Goal: Task Accomplishment & Management: Use online tool/utility

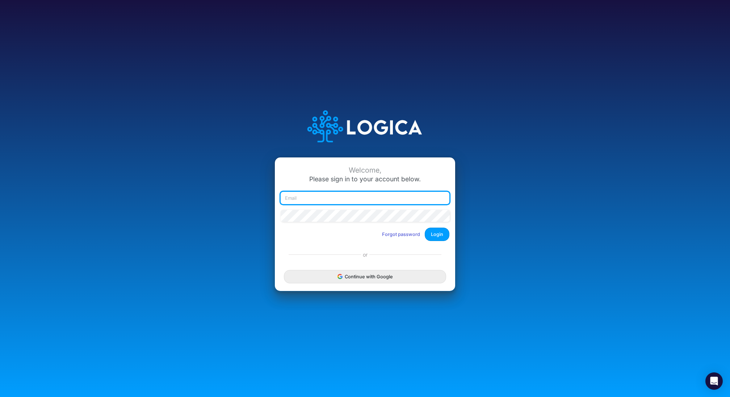
type input "teg@tegmg.com"
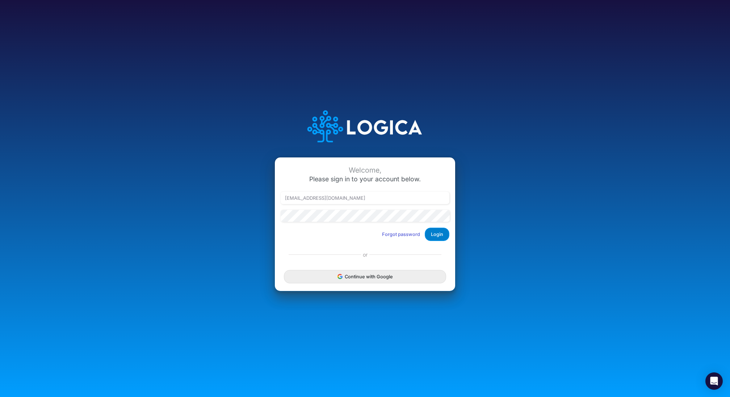
click at [432, 235] on button "Login" at bounding box center [437, 234] width 25 height 13
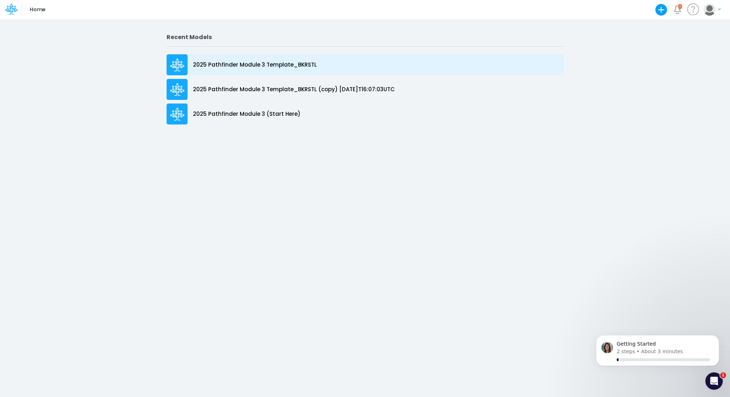
click at [254, 64] on p "2025 Pathfinder Module 3 Template_BKRSTL" at bounding box center [255, 65] width 124 height 8
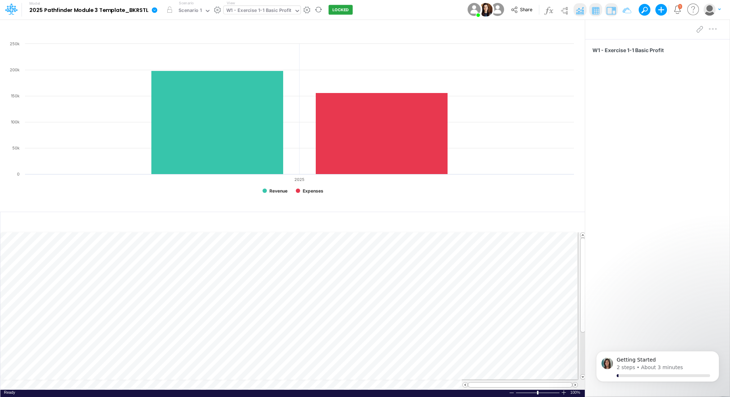
click at [278, 11] on div "W1 - Exercise 1-1 Basic Profit" at bounding box center [258, 11] width 65 height 8
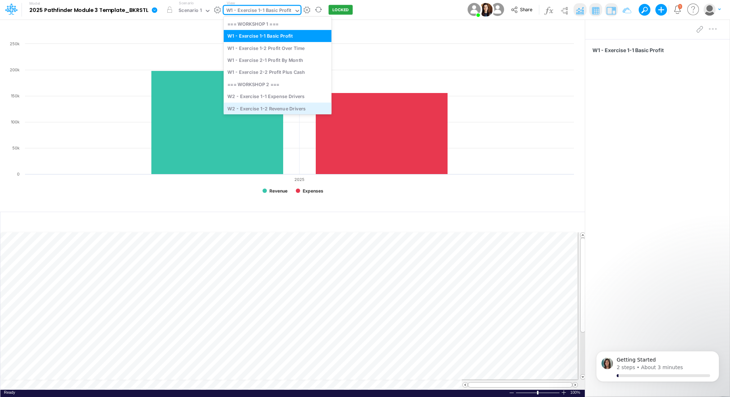
click at [279, 107] on div "W2 - Exercise 1-2 Revenue Drivers" at bounding box center [278, 108] width 108 height 12
type input "BKRSTL Projections Sep 25"
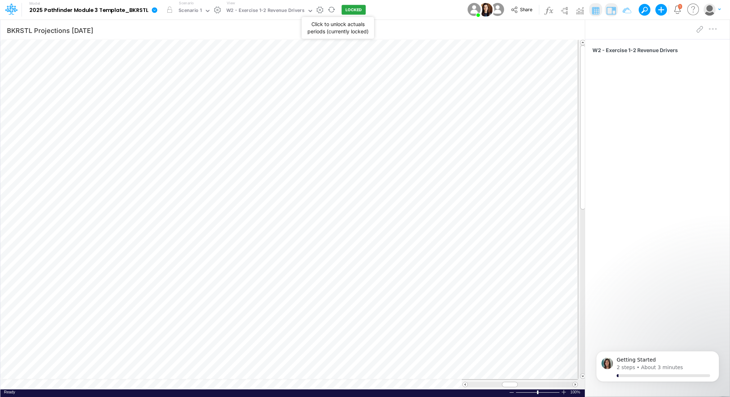
click at [349, 11] on button "LOCKED" at bounding box center [354, 10] width 24 height 10
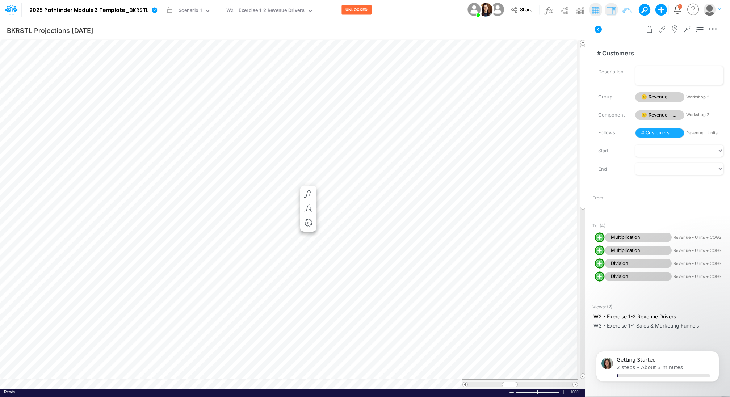
scroll to position [3, 1]
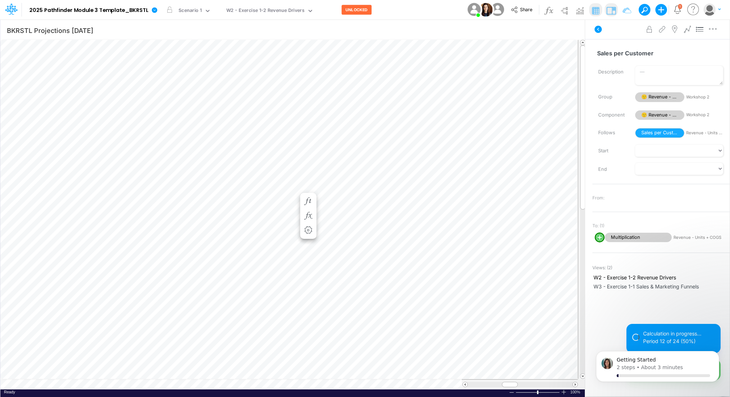
scroll to position [3, 1]
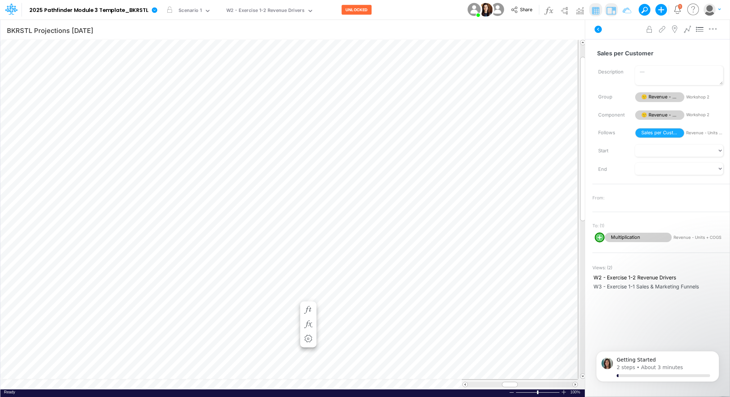
scroll to position [3, 1]
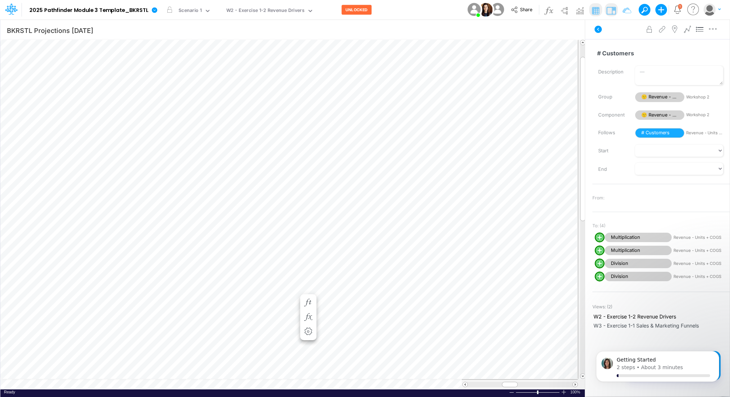
scroll to position [3, 1]
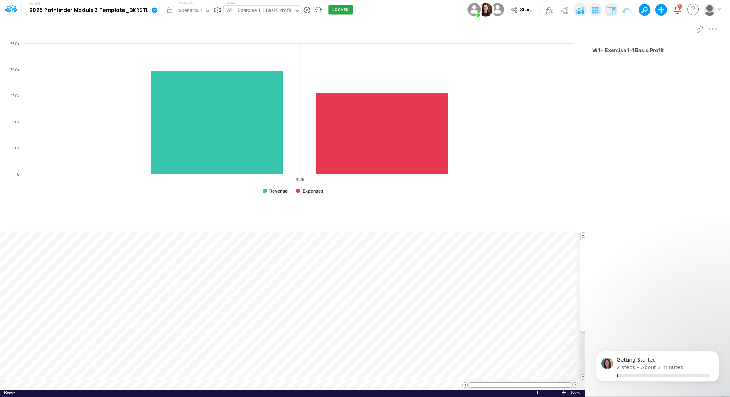
click at [268, 9] on div "W1 - Exercise 1-1 Basic Profit" at bounding box center [258, 11] width 65 height 8
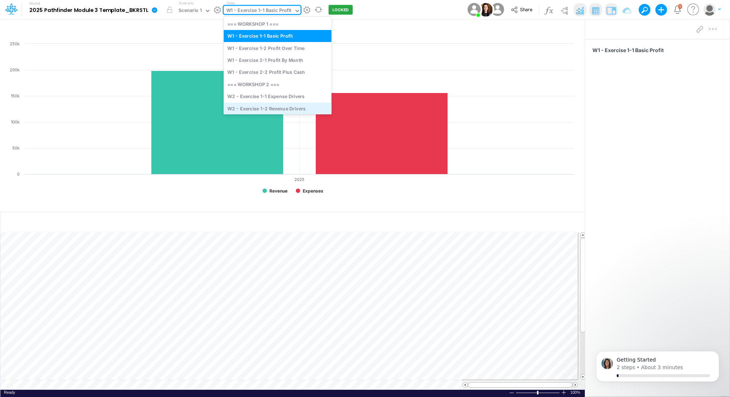
click at [276, 107] on div "W2 - Exercise 1-2 Revenue Drivers" at bounding box center [278, 108] width 108 height 12
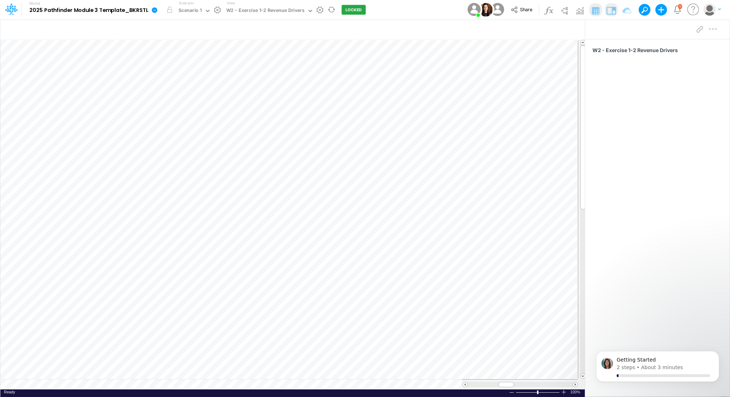
scroll to position [3, 1]
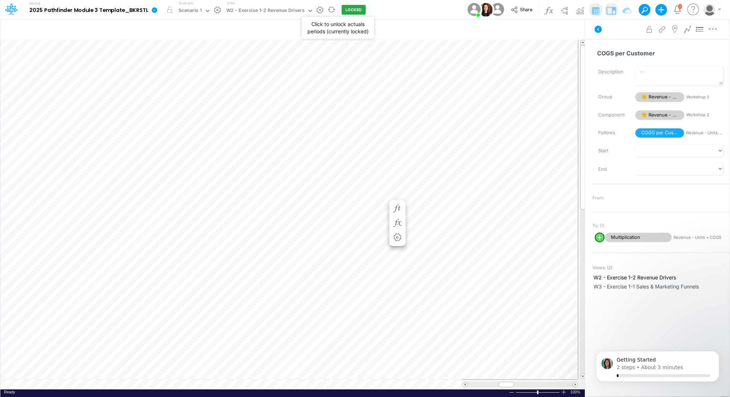
click at [348, 9] on button "LOCKED" at bounding box center [354, 10] width 24 height 10
